Goal: Information Seeking & Learning: Learn about a topic

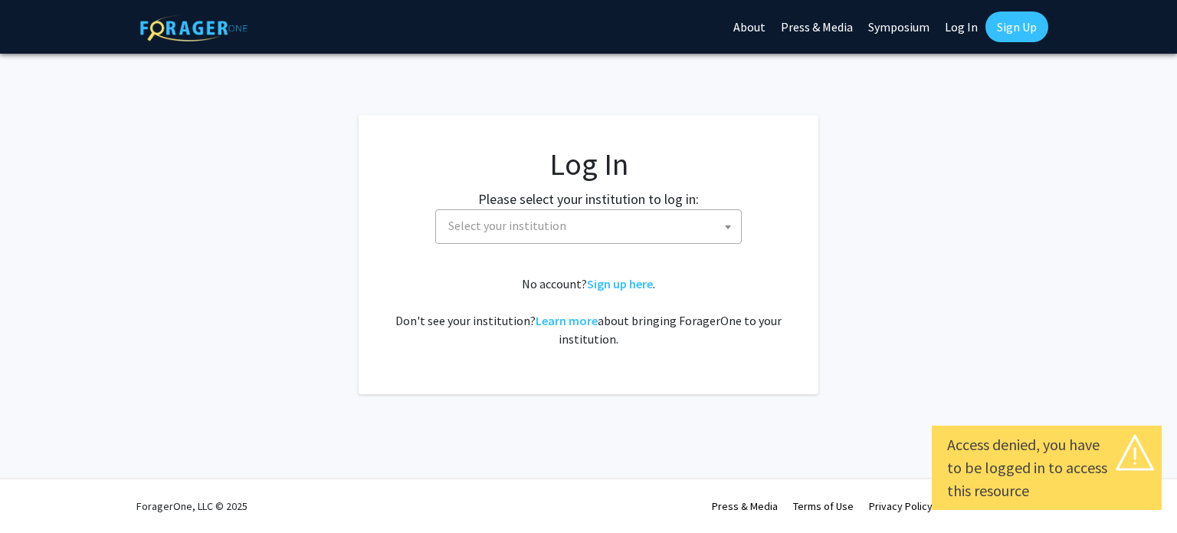
click at [603, 241] on span "Select your institution" at bounding box center [588, 226] width 307 height 34
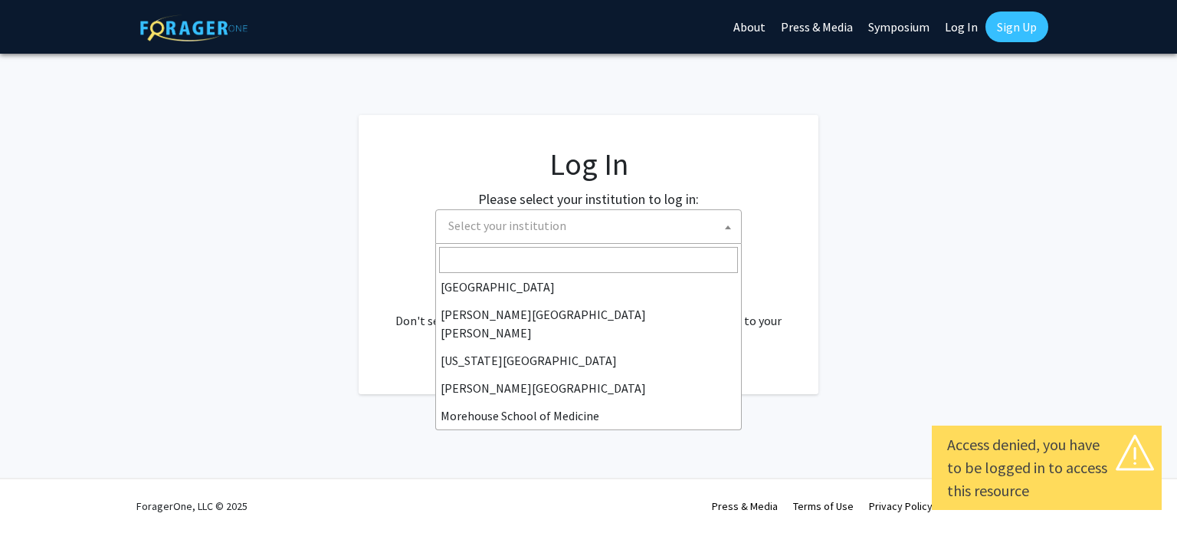
scroll to position [275, 0]
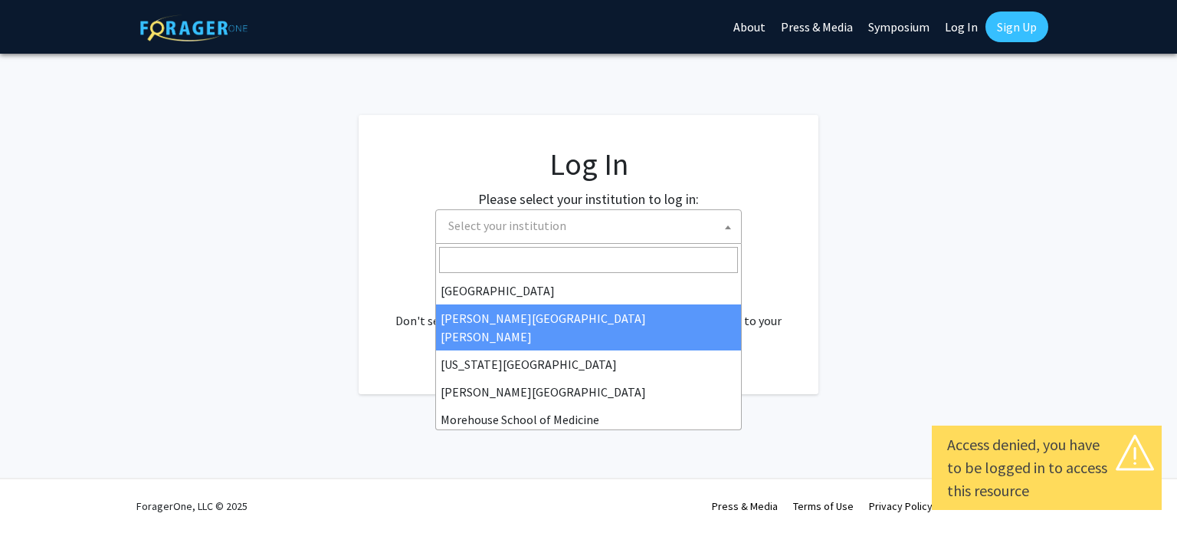
select select "1"
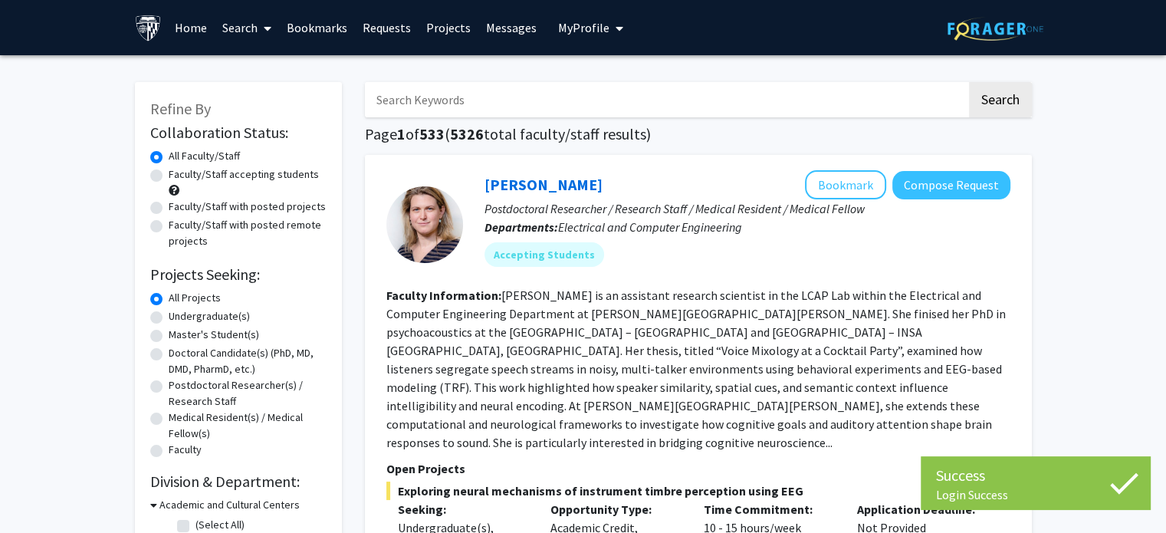
click at [461, 103] on input "Search Keywords" at bounding box center [666, 99] width 602 height 35
type input "pediatrics"
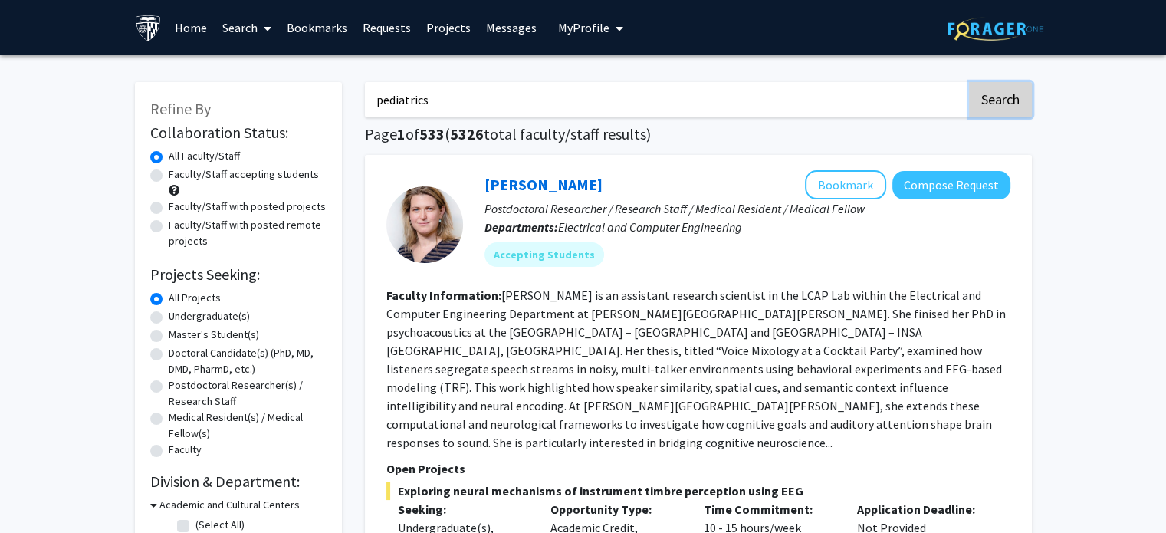
click at [1003, 82] on button "Search" at bounding box center [1000, 99] width 63 height 35
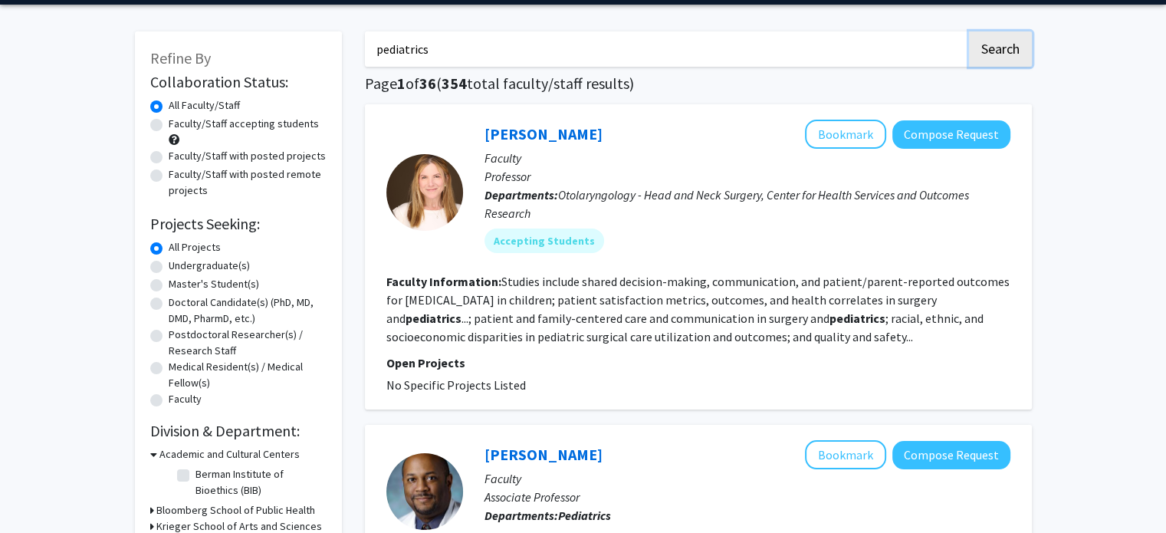
scroll to position [52, 0]
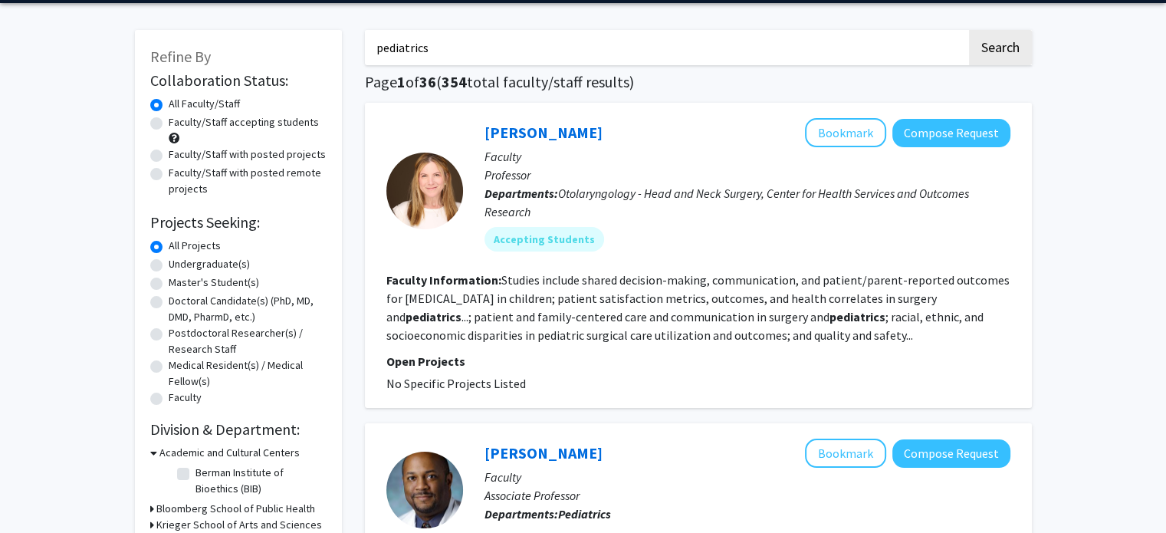
click at [226, 131] on div "Faculty/Staff accepting students" at bounding box center [238, 130] width 176 height 32
click at [221, 123] on label "Faculty/Staff accepting students" at bounding box center [244, 122] width 150 height 16
click at [179, 123] on input "Faculty/Staff accepting students" at bounding box center [174, 119] width 10 height 10
radio input "true"
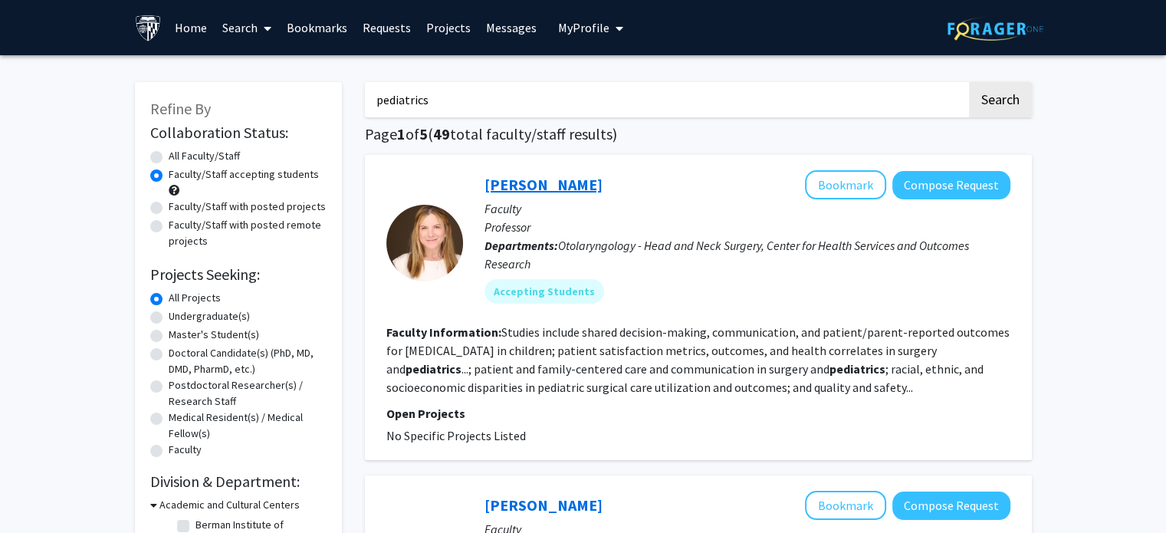
click at [507, 182] on link "[PERSON_NAME]" at bounding box center [543, 184] width 118 height 19
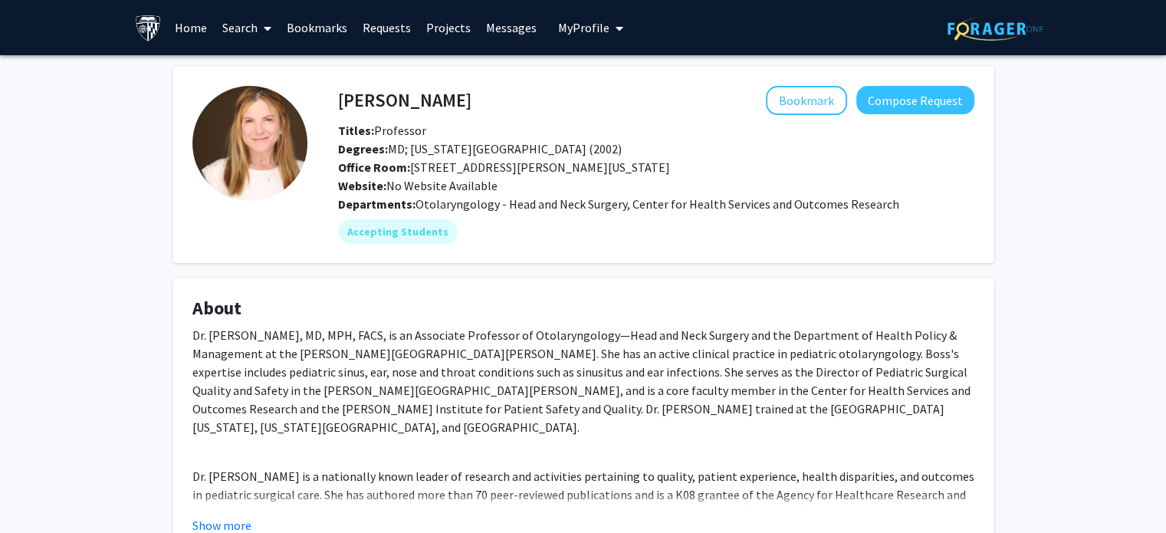
scroll to position [167, 0]
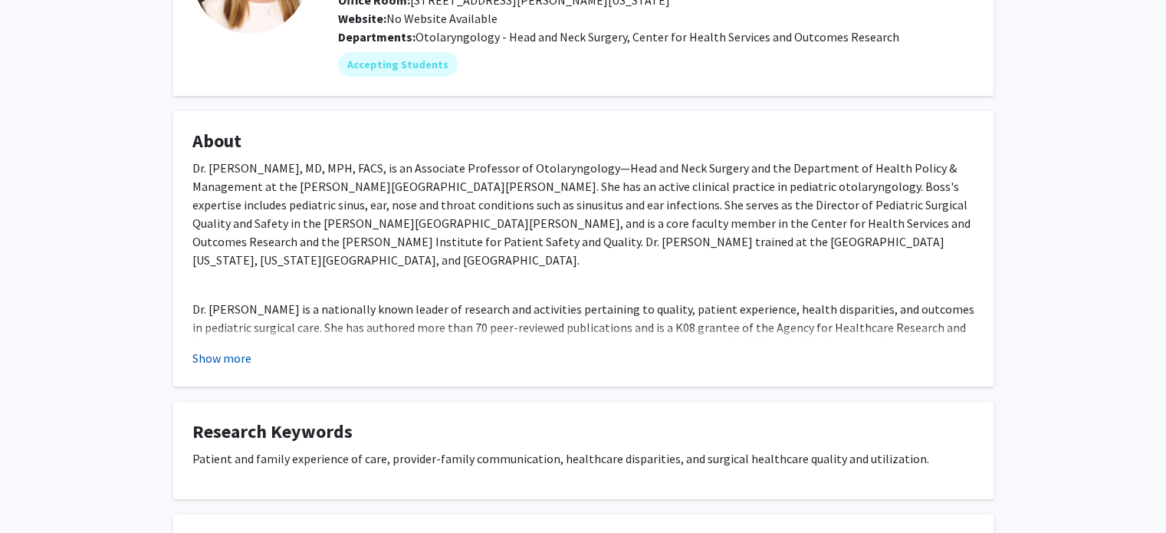
click at [227, 349] on button "Show more" at bounding box center [221, 358] width 59 height 18
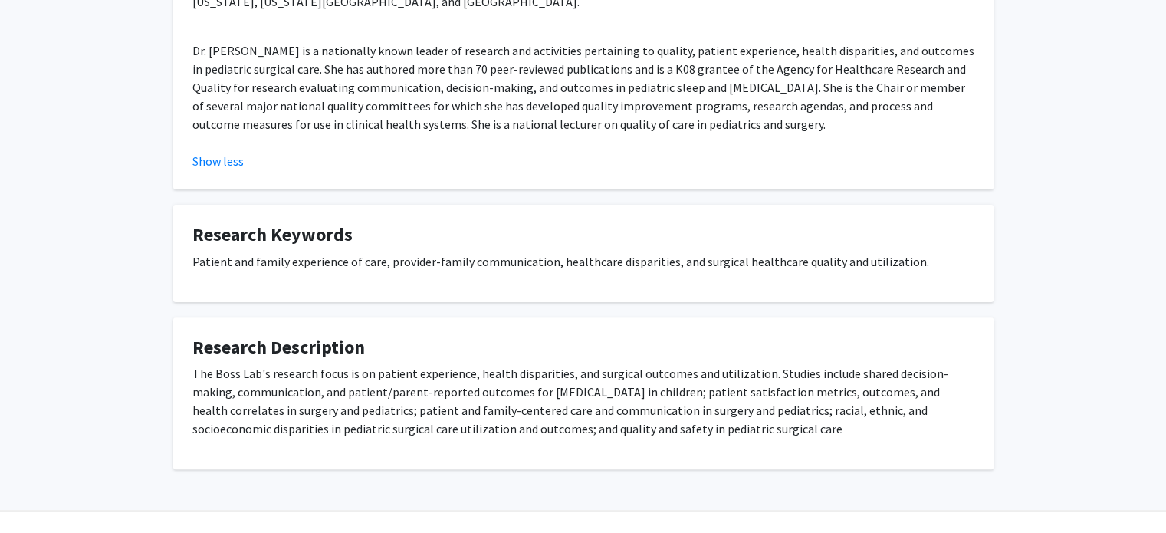
scroll to position [0, 0]
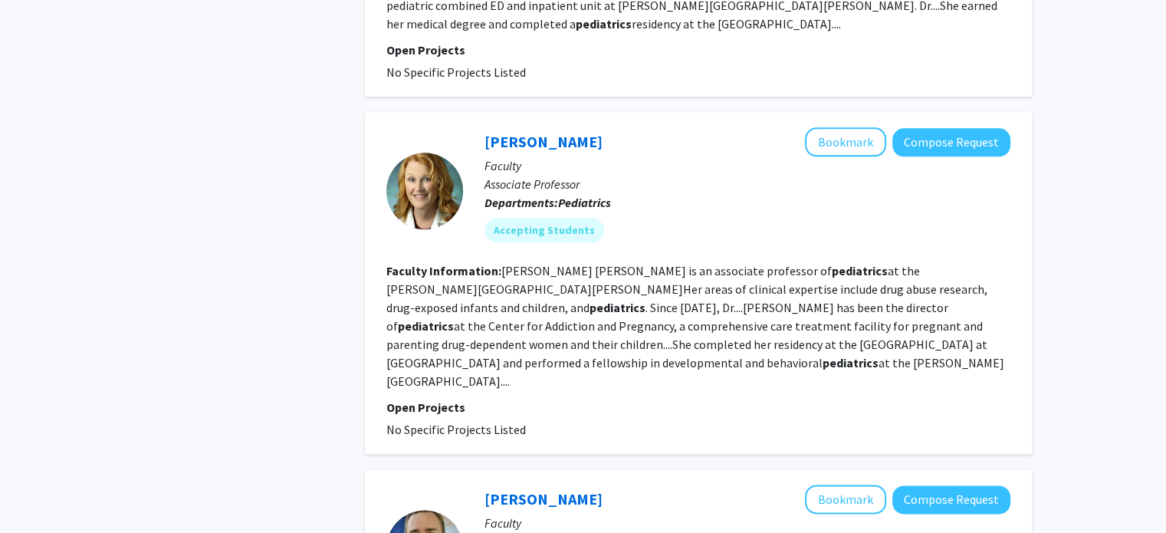
scroll to position [1930, 0]
click at [536, 133] on link "[PERSON_NAME]" at bounding box center [543, 142] width 118 height 19
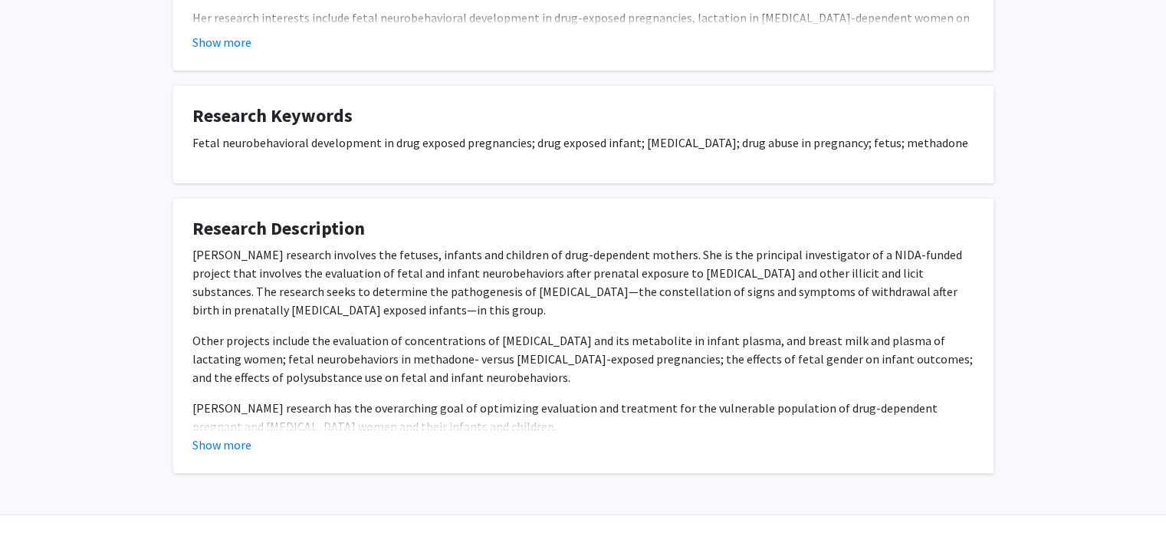
scroll to position [491, 0]
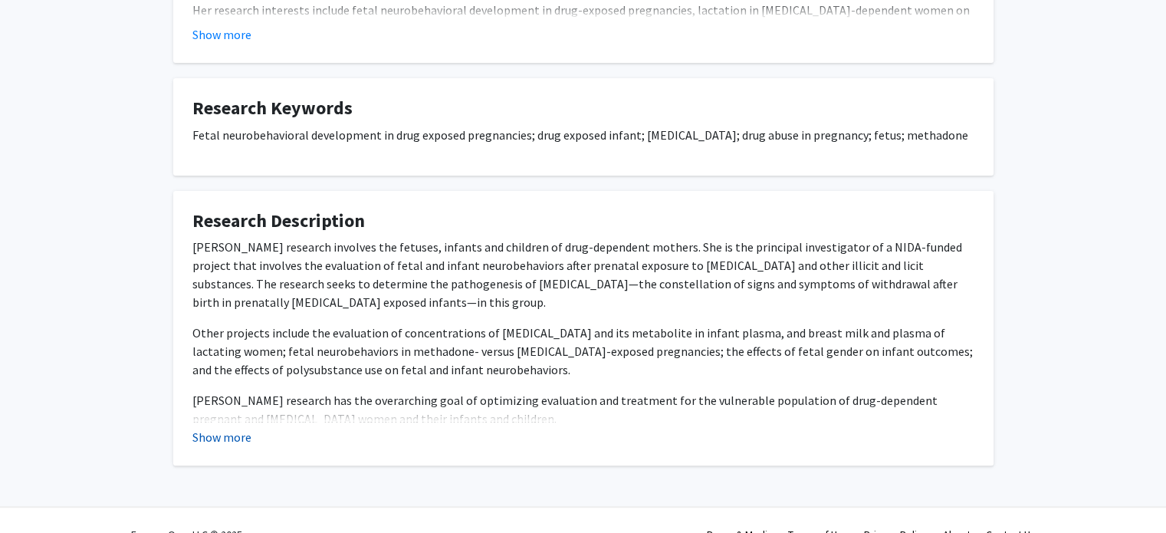
click at [227, 446] on button "Show more" at bounding box center [221, 437] width 59 height 18
click at [231, 464] on fg-read-more "[PERSON_NAME] research involves the fetuses, infants and children of drug-depen…" at bounding box center [583, 351] width 782 height 227
click at [225, 440] on div "[PERSON_NAME] research involves the fetuses, infants and children of drug-depen…" at bounding box center [583, 339] width 782 height 202
click at [230, 464] on button "Show less" at bounding box center [217, 455] width 51 height 18
click at [245, 446] on button "Show more" at bounding box center [221, 437] width 59 height 18
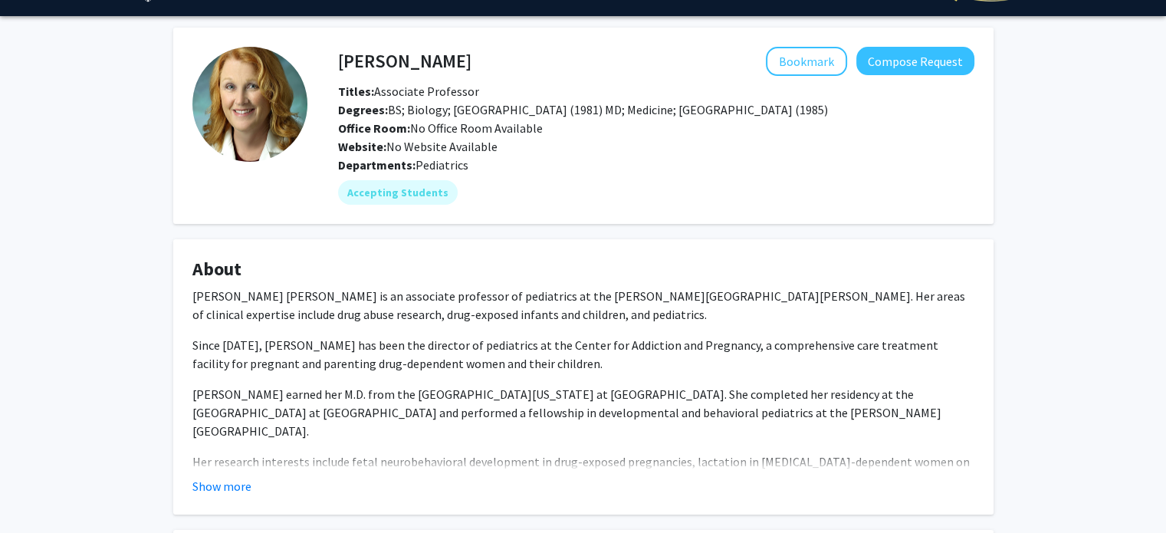
scroll to position [48, 0]
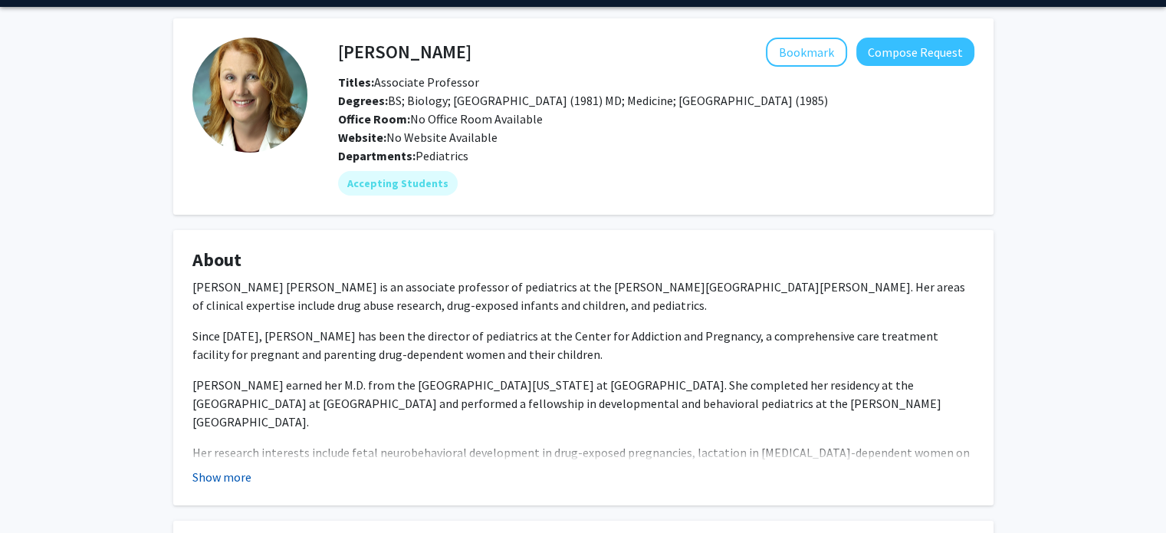
click at [200, 486] on button "Show more" at bounding box center [221, 477] width 59 height 18
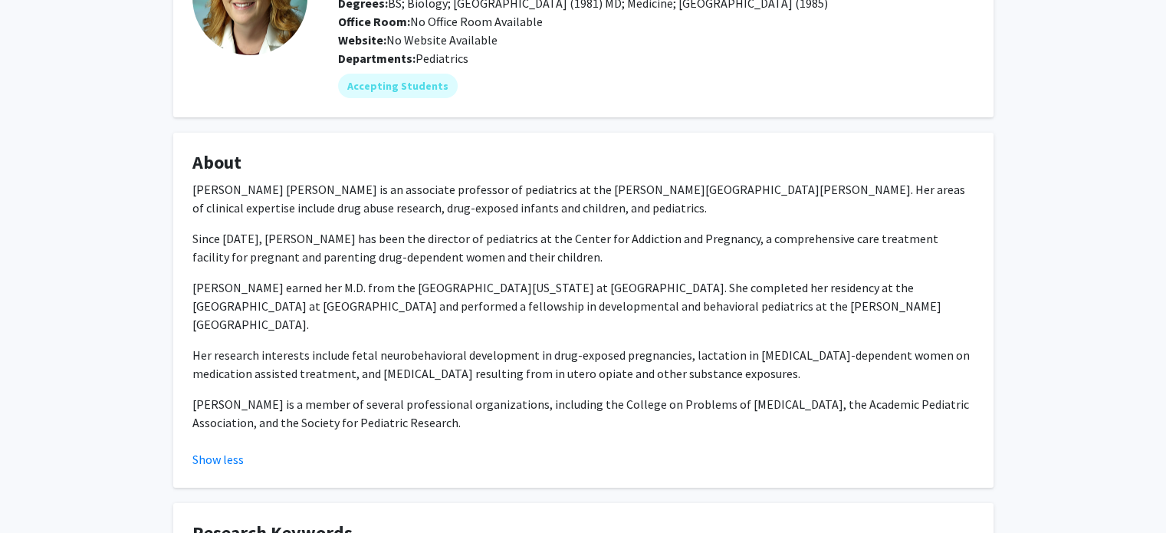
scroll to position [146, 0]
drag, startPoint x: 343, startPoint y: 355, endPoint x: 792, endPoint y: 373, distance: 449.5
click at [792, 373] on p "Her research interests include fetal neurobehavioral development in drug-expose…" at bounding box center [583, 363] width 782 height 37
copy p "fetal neurobehavioral development in drug-exposed pregnancies, lactation in [ME…"
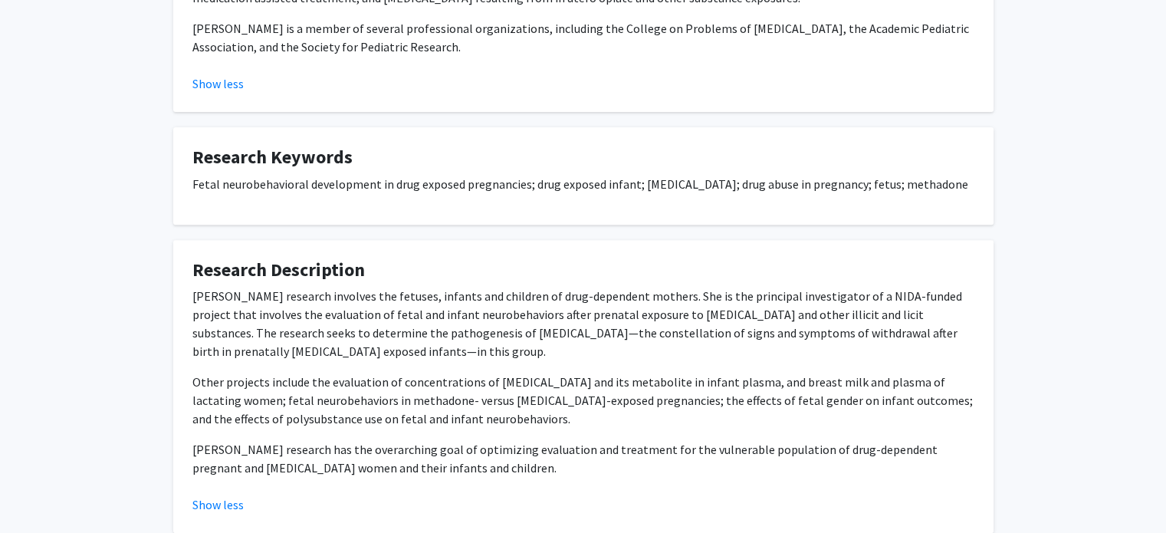
scroll to position [523, 0]
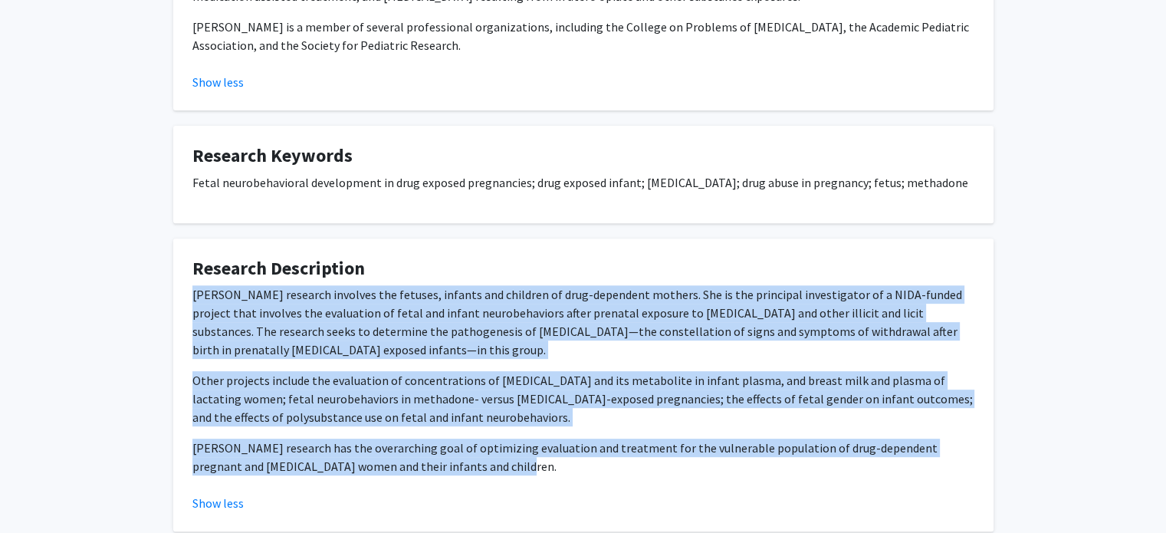
drag, startPoint x: 191, startPoint y: 312, endPoint x: 518, endPoint y: 490, distance: 372.4
click at [518, 490] on fg-card "Research Description [PERSON_NAME] research involves the fetuses, infants and c…" at bounding box center [583, 385] width 820 height 294
copy div "Lo. Ipsumdo's ametcons adipisci eli seddoei, tempori utl etdolore ma aliq-enima…"
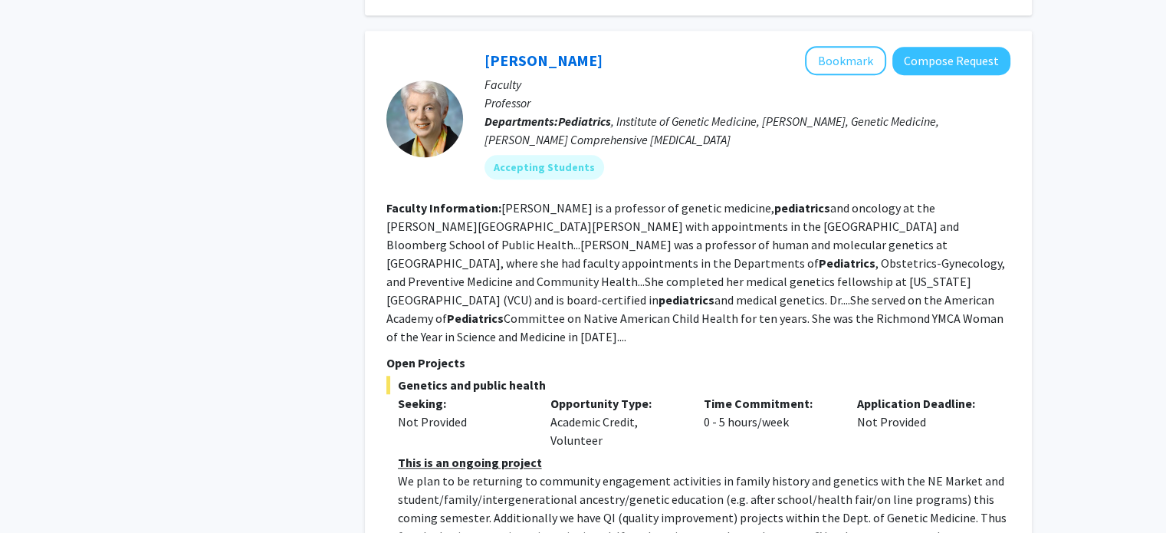
scroll to position [1114, 0]
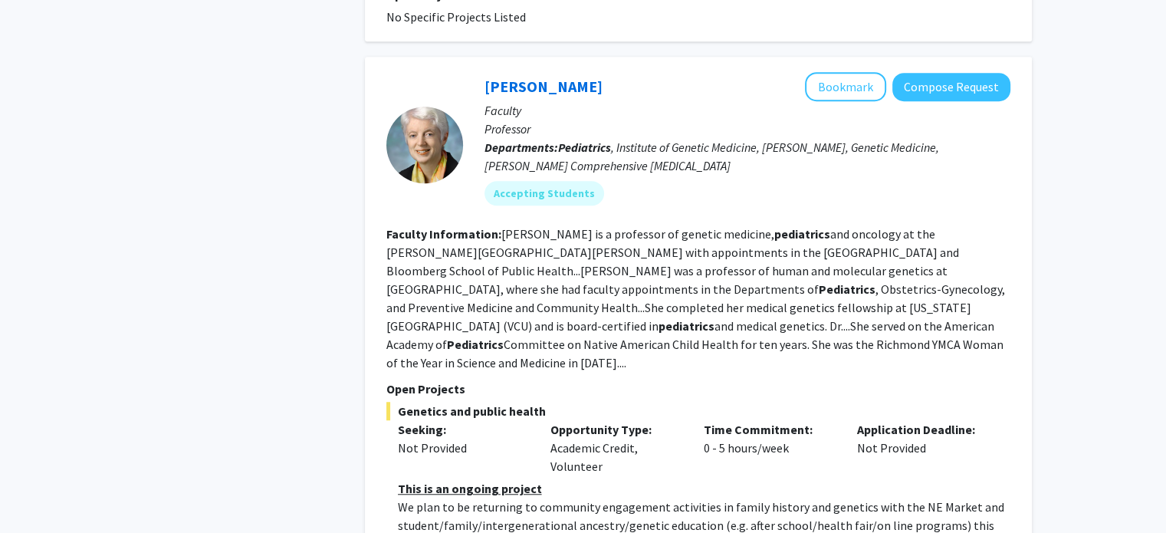
click at [441, 120] on div at bounding box center [424, 145] width 77 height 77
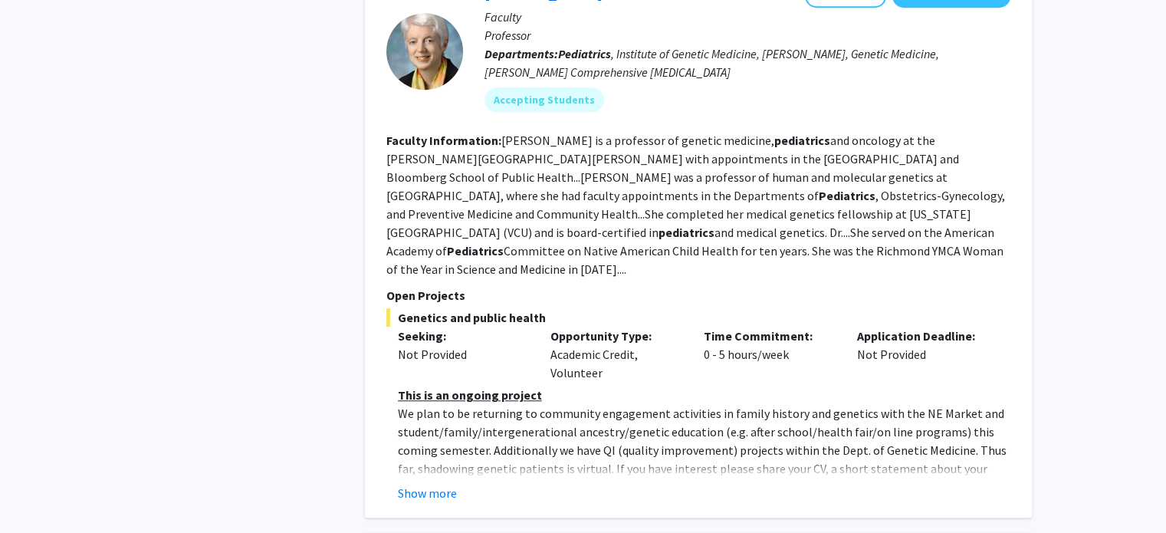
scroll to position [1219, 0]
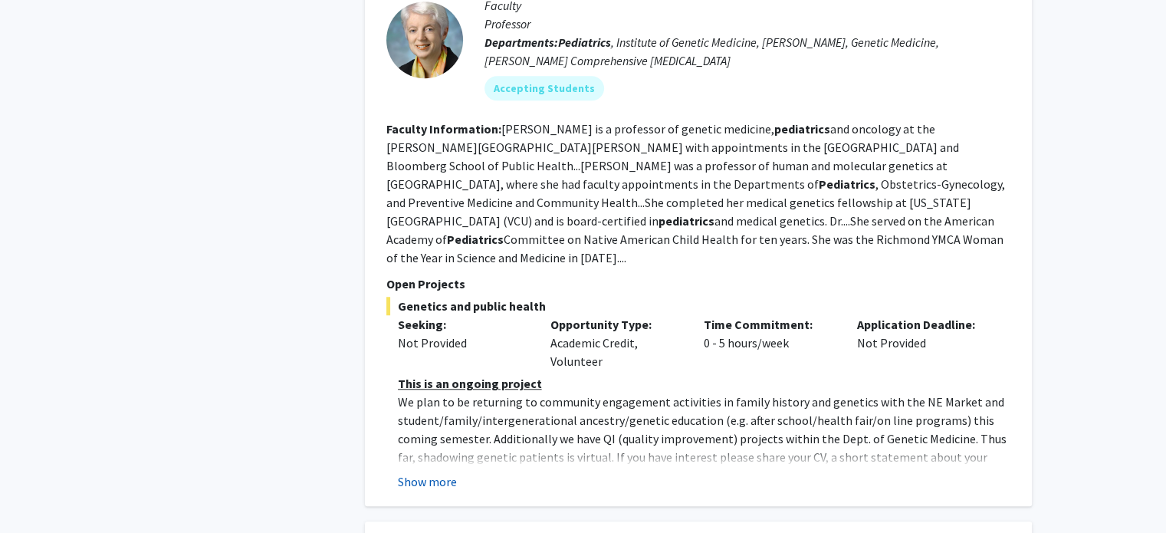
click at [432, 472] on button "Show more" at bounding box center [427, 481] width 59 height 18
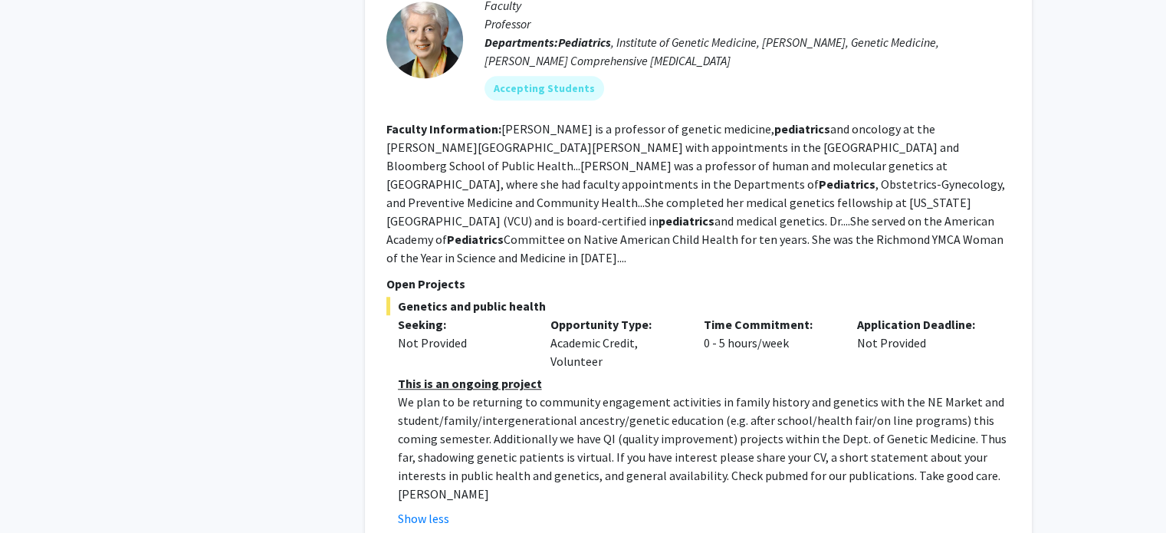
scroll to position [992, 0]
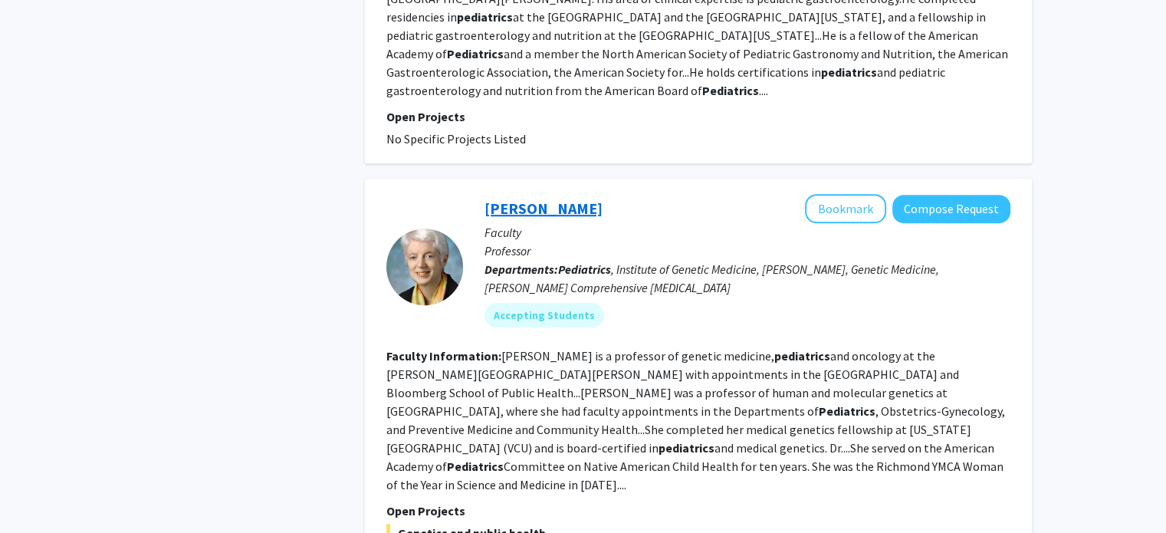
click at [533, 198] on link "[PERSON_NAME]" at bounding box center [543, 207] width 118 height 19
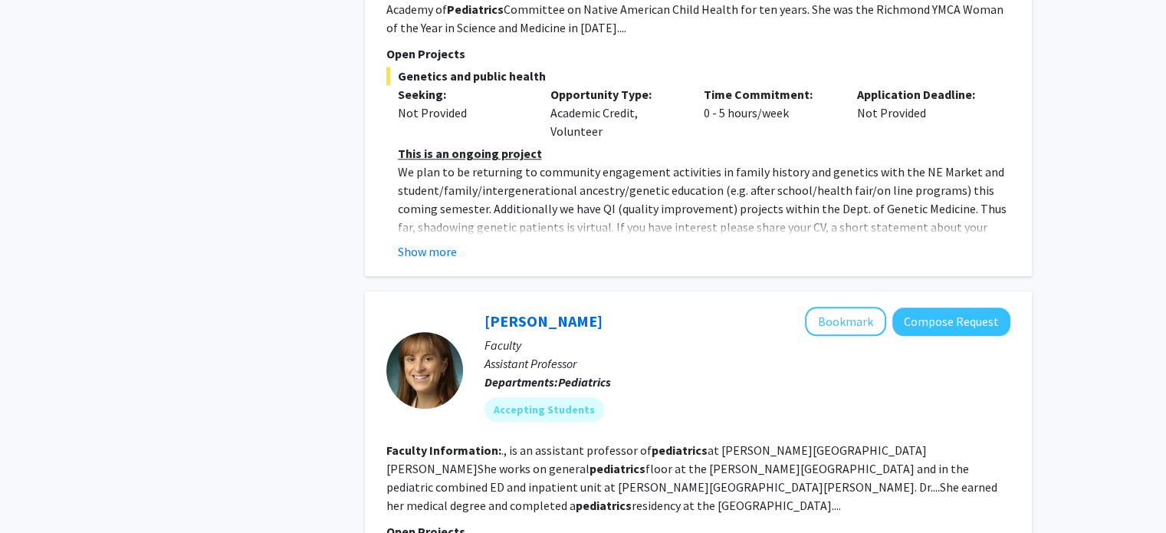
scroll to position [1456, 0]
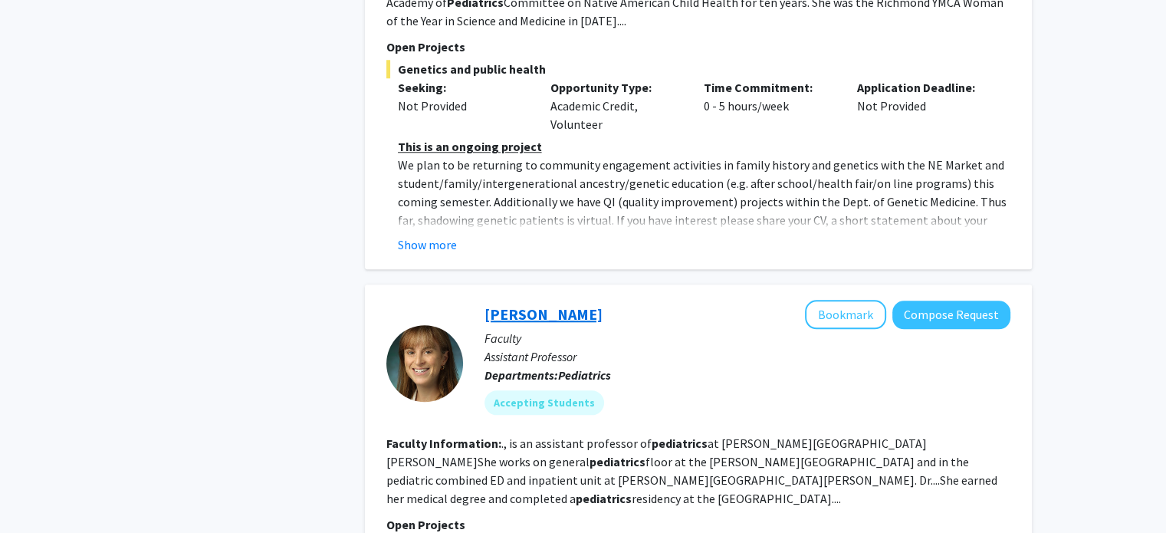
click at [487, 304] on link "[PERSON_NAME]" at bounding box center [543, 313] width 118 height 19
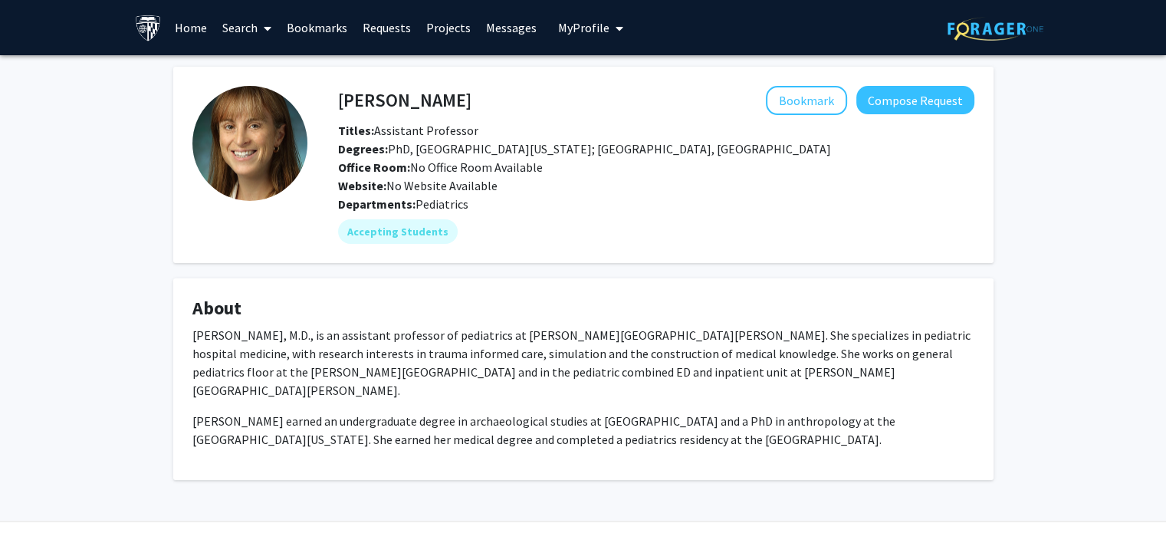
scroll to position [24, 0]
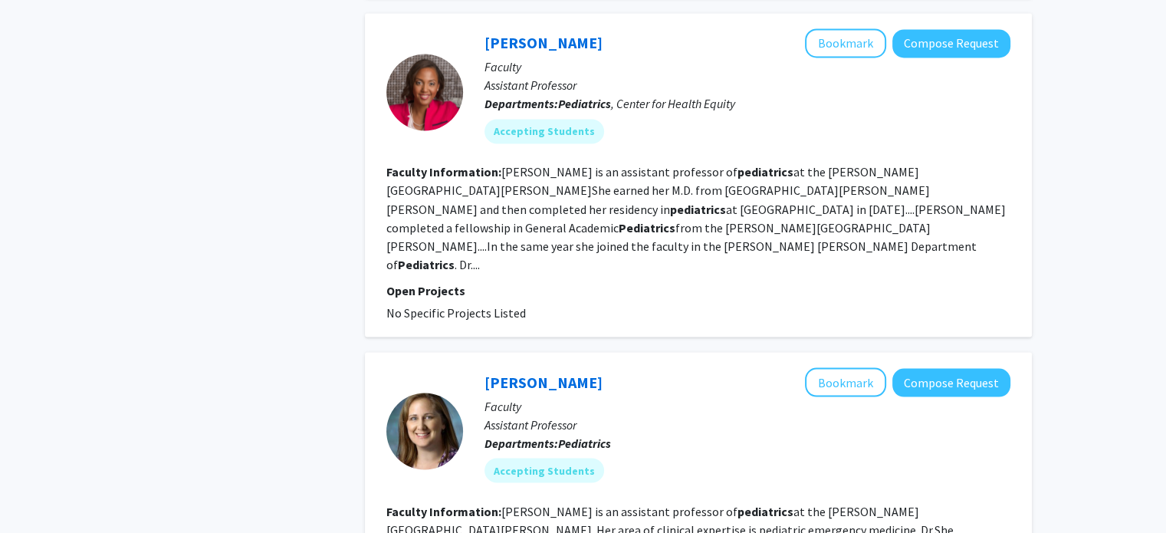
scroll to position [2423, 0]
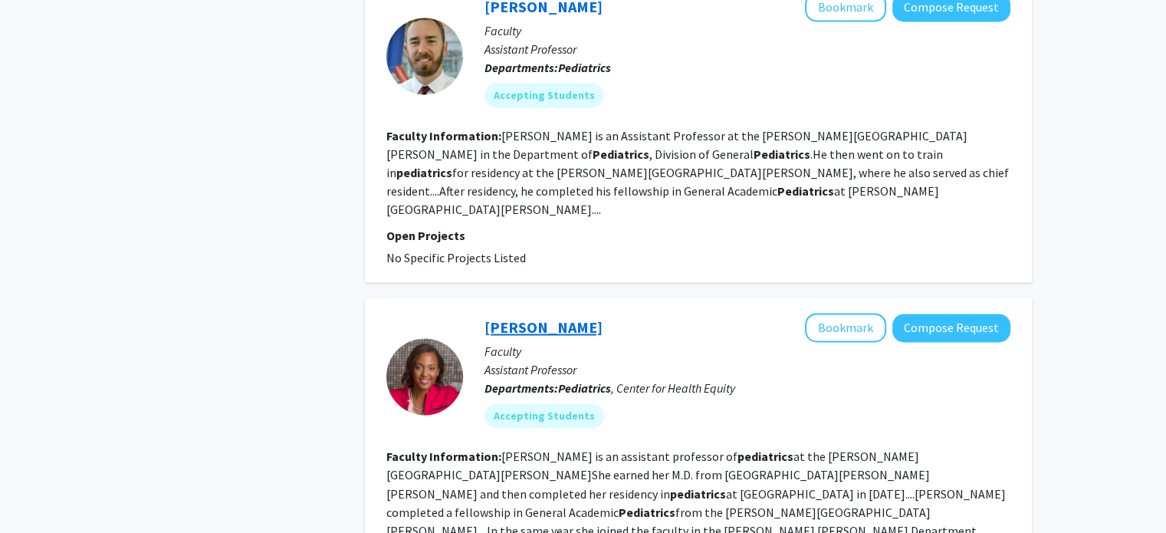
click at [547, 317] on link "[PERSON_NAME]" at bounding box center [543, 326] width 118 height 19
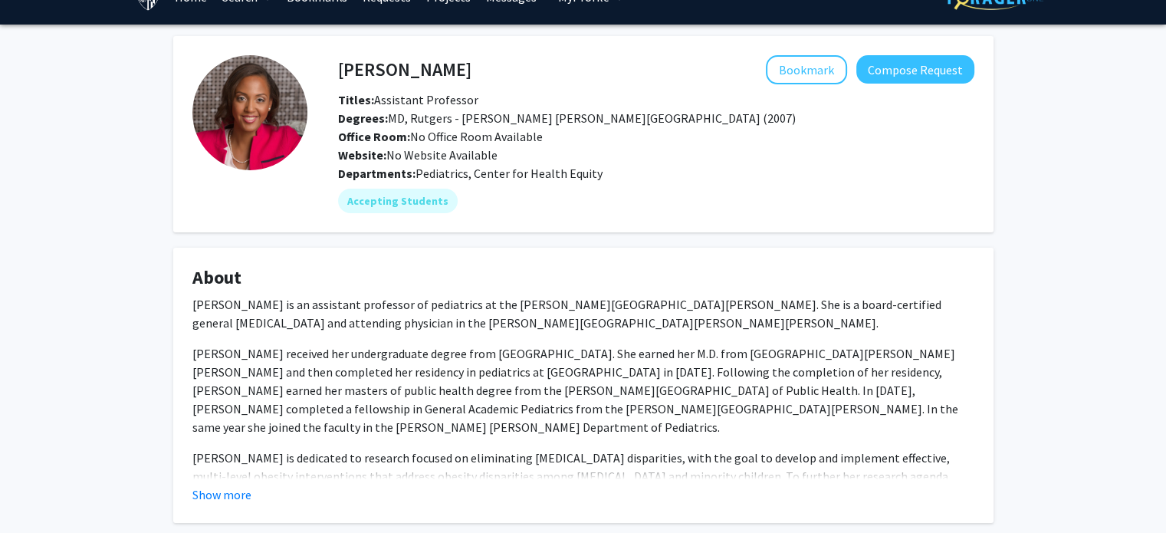
scroll to position [51, 0]
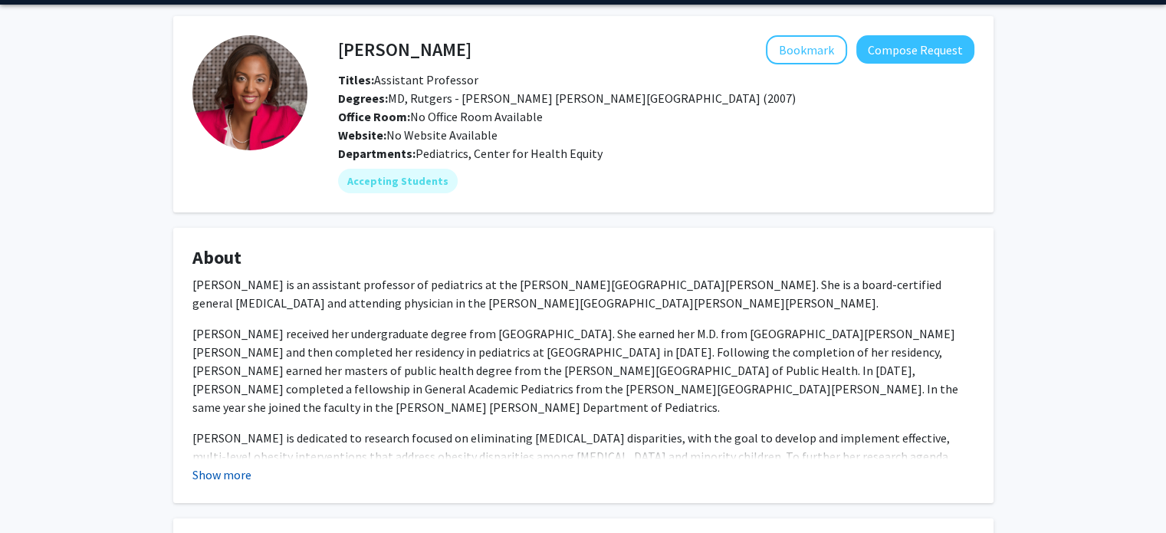
click at [237, 477] on button "Show more" at bounding box center [221, 474] width 59 height 18
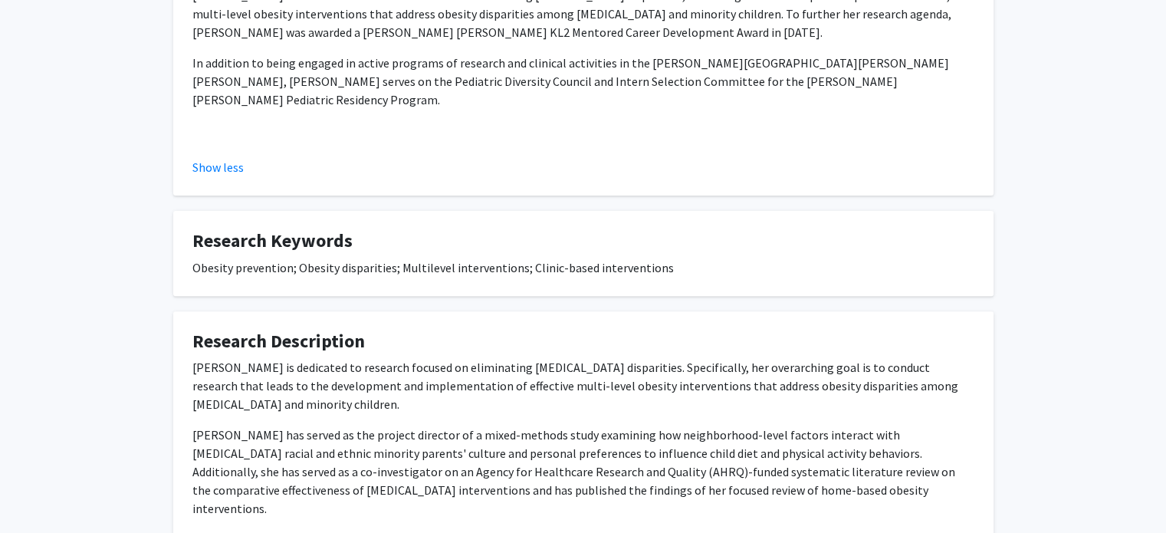
scroll to position [494, 0]
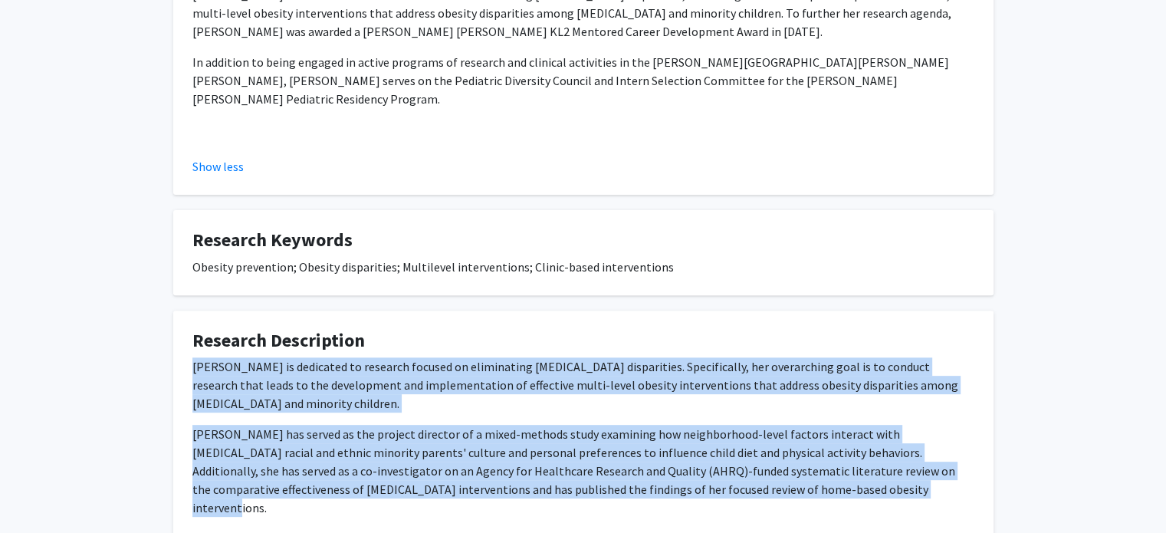
drag, startPoint x: 828, startPoint y: 481, endPoint x: 190, endPoint y: 346, distance: 651.8
click at [190, 346] on fg-card "Research Description [PERSON_NAME] is dedicated to research focused on eliminat…" at bounding box center [583, 429] width 820 height 238
copy div "[PERSON_NAME] is dedicated to research focused on eliminating [MEDICAL_DATA] di…"
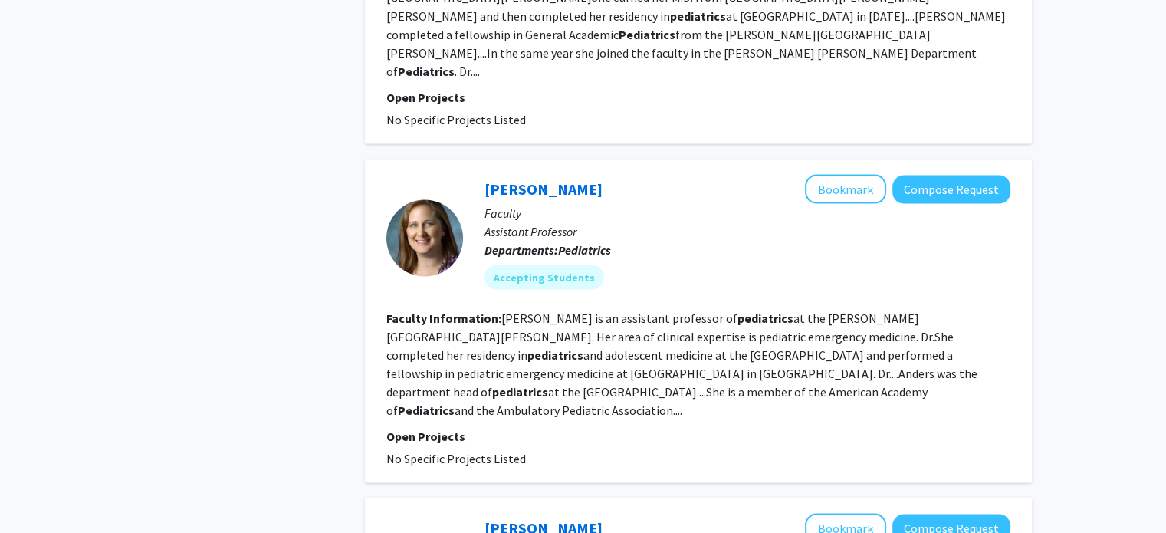
scroll to position [3204, 0]
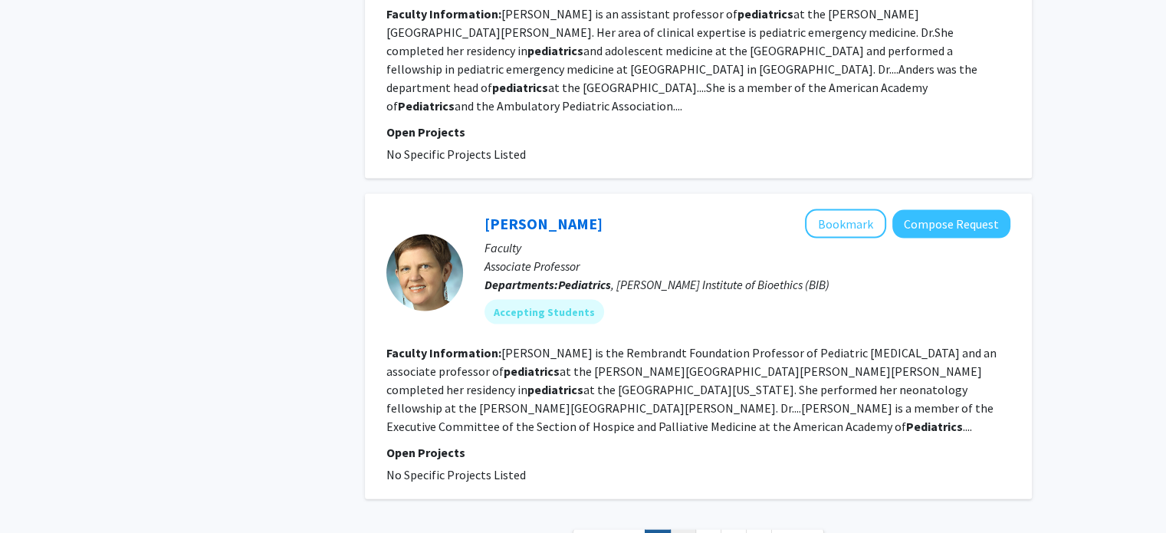
click at [687, 530] on link "2" at bounding box center [683, 543] width 26 height 27
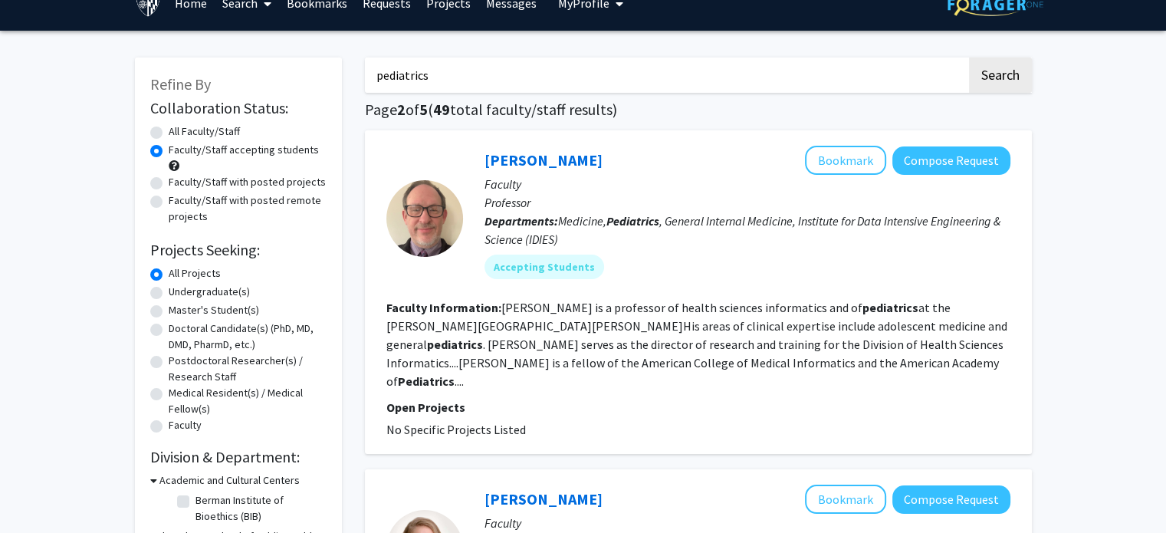
scroll to position [353, 0]
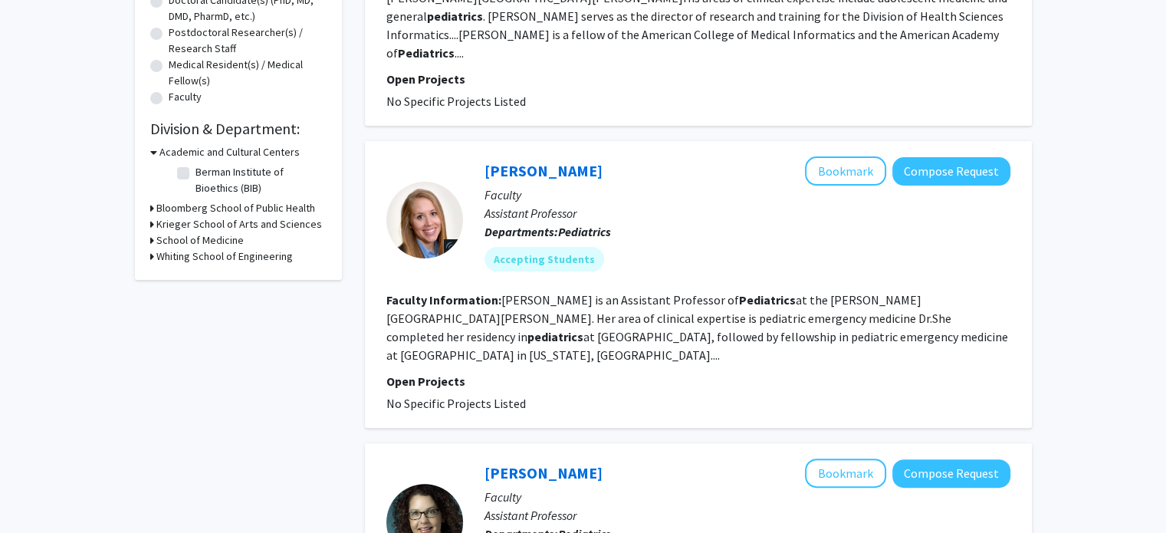
click at [540, 165] on div "[PERSON_NAME] Bookmark Compose Request" at bounding box center [747, 170] width 526 height 29
click at [542, 161] on link "[PERSON_NAME]" at bounding box center [543, 170] width 118 height 19
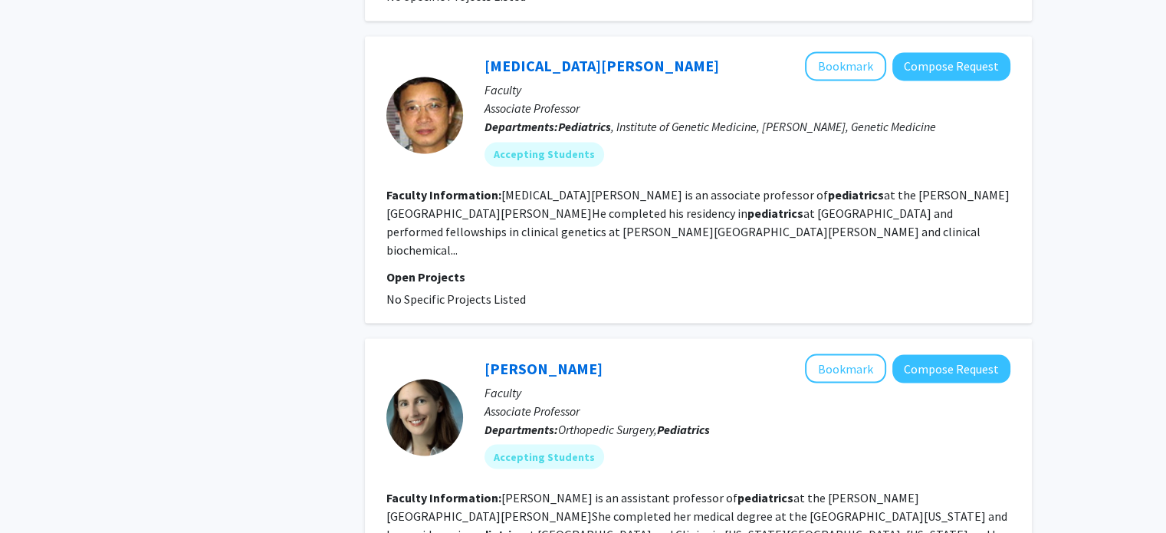
scroll to position [2790, 0]
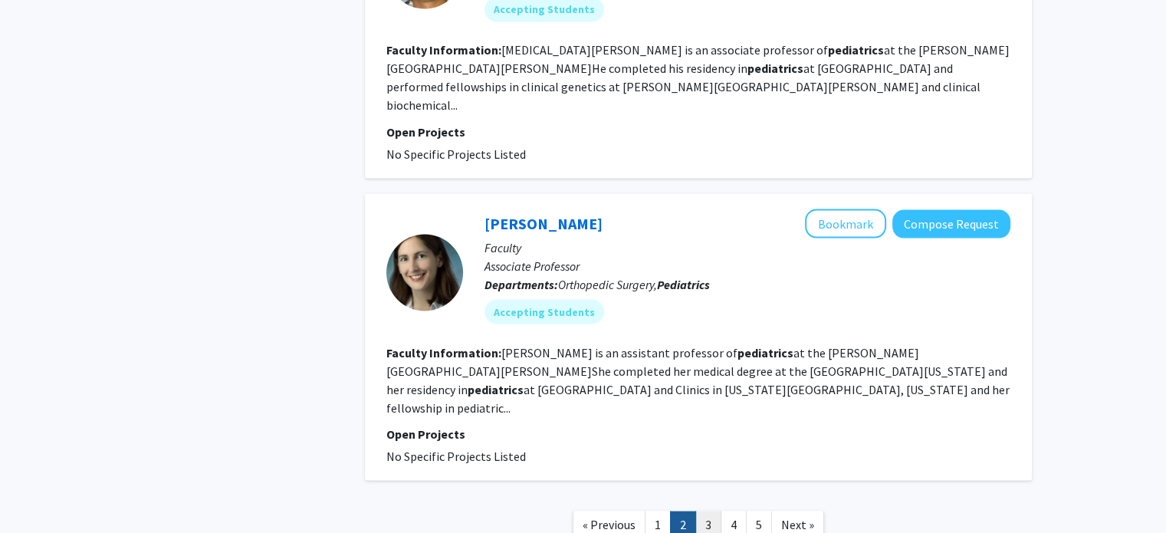
click at [710, 510] on link "3" at bounding box center [708, 523] width 26 height 27
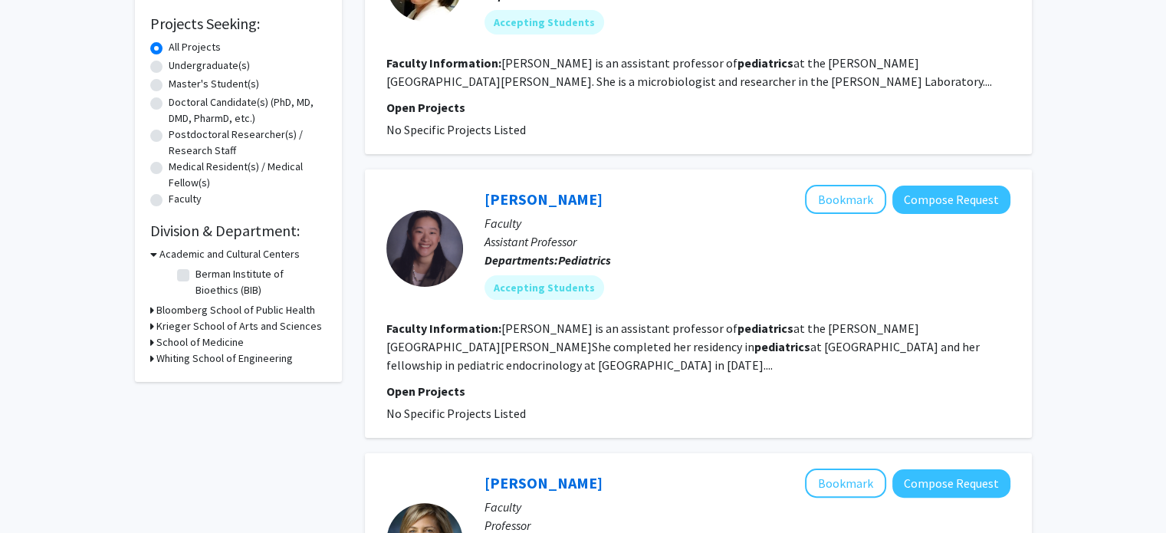
scroll to position [305, 0]
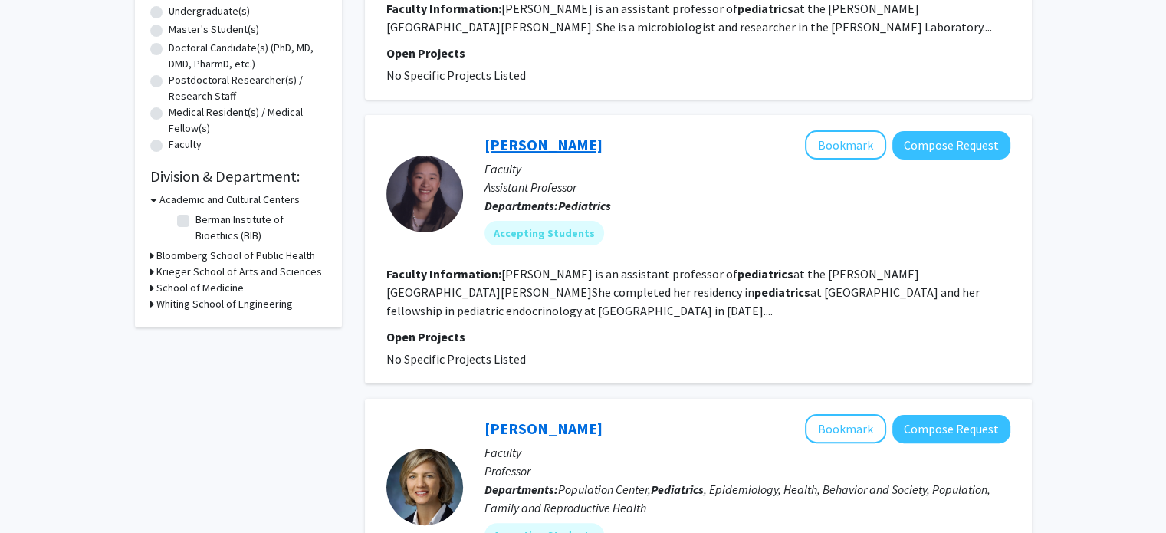
click at [517, 146] on link "[PERSON_NAME]" at bounding box center [543, 144] width 118 height 19
